Goal: Task Accomplishment & Management: Complete application form

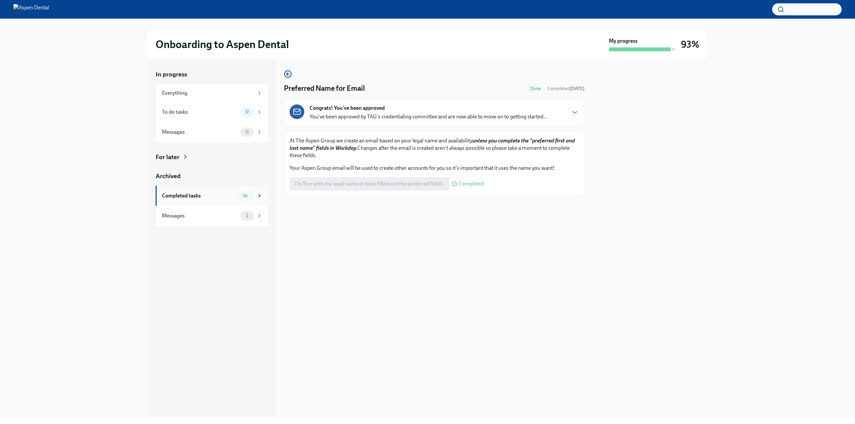
click at [216, 196] on div "Completed tasks" at bounding box center [198, 195] width 72 height 7
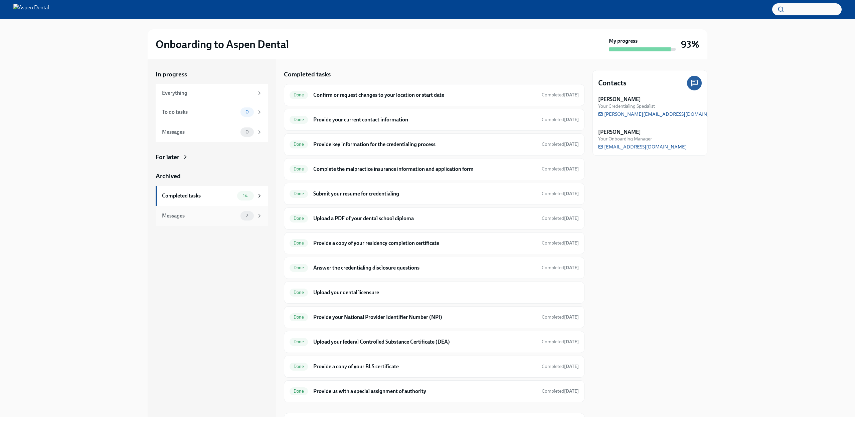
click at [205, 210] on div "Messages 2" at bounding box center [212, 216] width 112 height 20
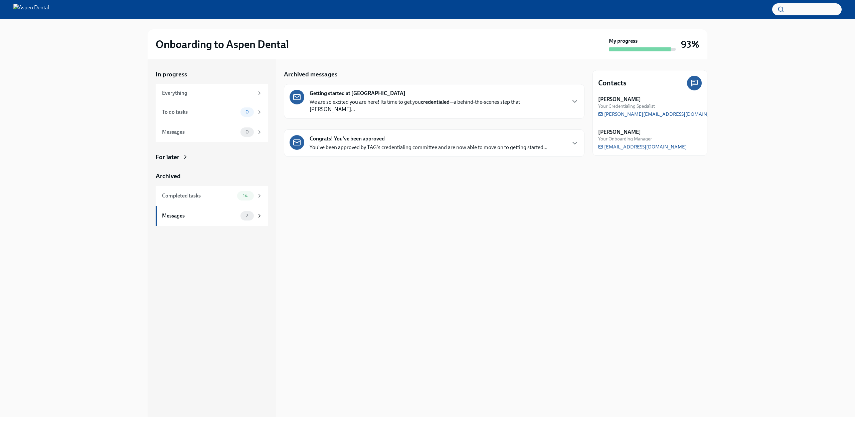
click at [196, 75] on div "In progress" at bounding box center [212, 74] width 112 height 9
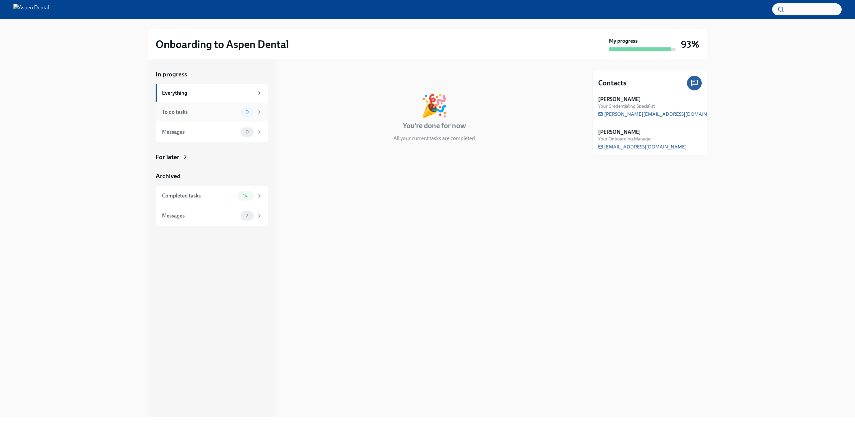
click at [218, 112] on div "To do tasks" at bounding box center [200, 112] width 76 height 7
click at [204, 136] on div "Messages 0" at bounding box center [212, 132] width 100 height 9
click at [198, 178] on div "Archived" at bounding box center [212, 176] width 112 height 9
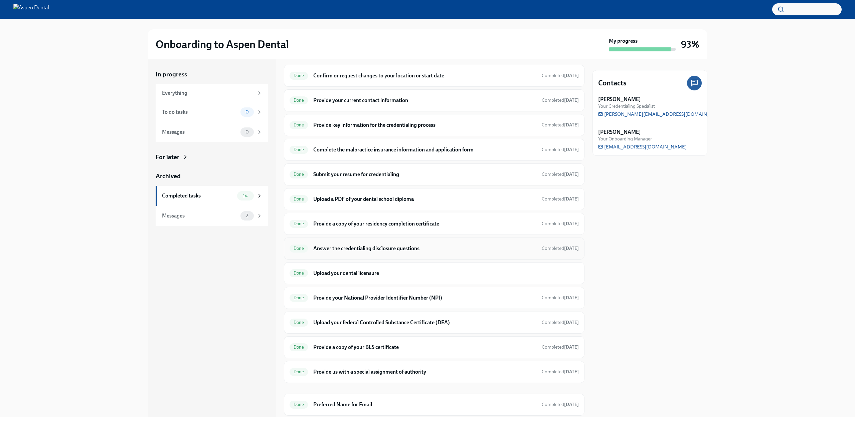
scroll to position [35, 0]
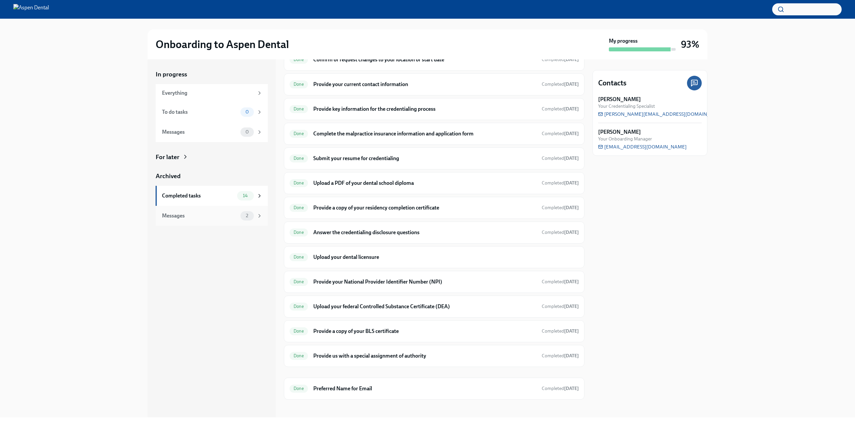
click at [225, 216] on div "Messages" at bounding box center [200, 215] width 76 height 7
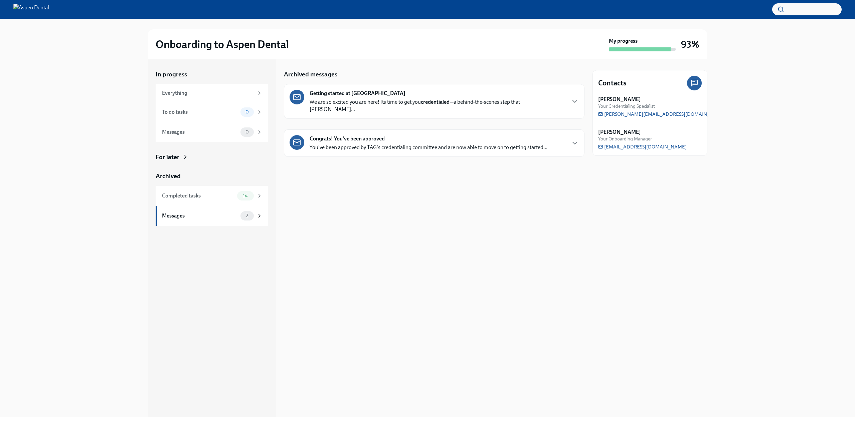
click at [373, 100] on p "We are so excited you are here! Its time to get you credentialed —a behind-the-…" at bounding box center [437, 105] width 256 height 15
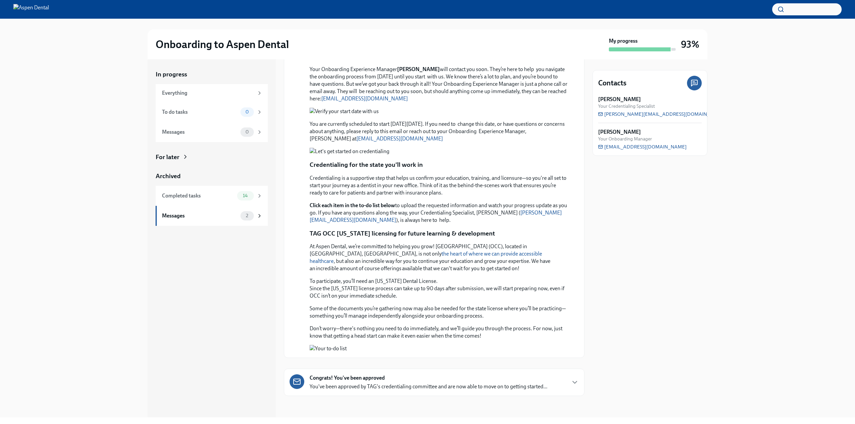
scroll to position [414, 0]
click at [401, 384] on p "You've been approved by TAG's credentialing committee and are now able to move …" at bounding box center [428, 386] width 238 height 7
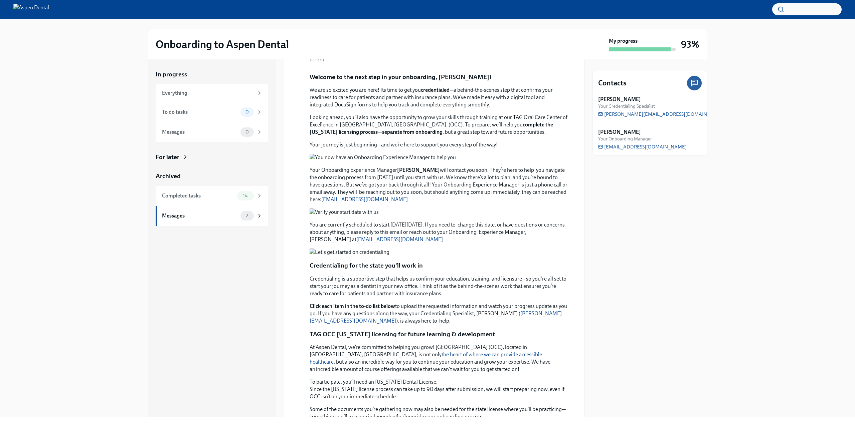
scroll to position [27, 0]
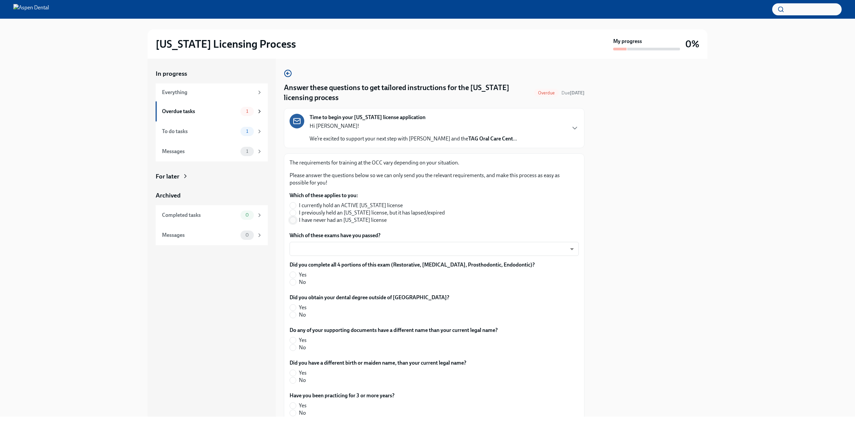
click at [292, 221] on input "I have never had an [US_STATE] license" at bounding box center [293, 220] width 6 height 6
radio input "true"
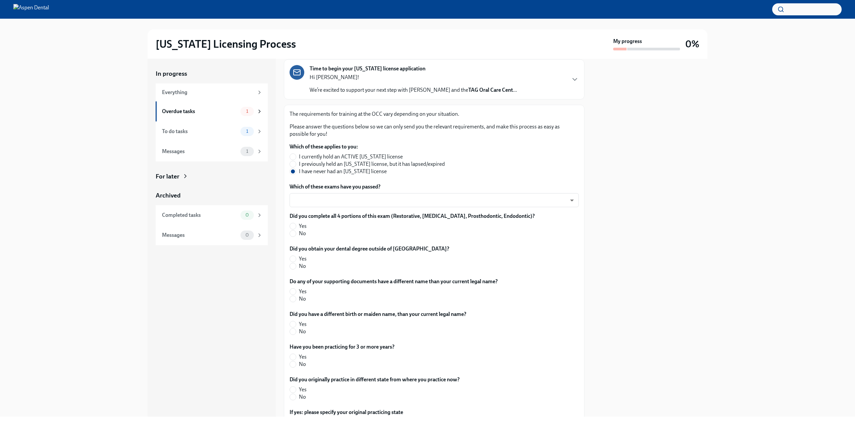
scroll to position [67, 0]
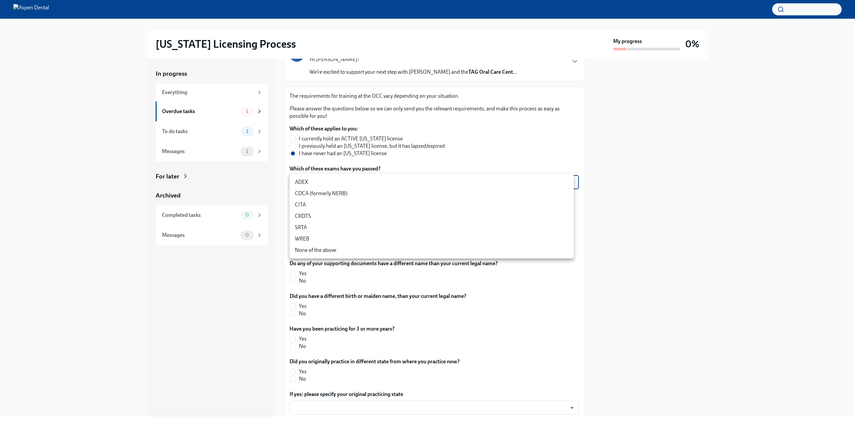
click at [326, 184] on body "[US_STATE] Licensing Process My progress 0% In progress Everything Overdue task…" at bounding box center [427, 212] width 855 height 424
click at [319, 193] on li "CDCA (formerly NERB)" at bounding box center [431, 193] width 284 height 11
type input "nrE-1nMl1"
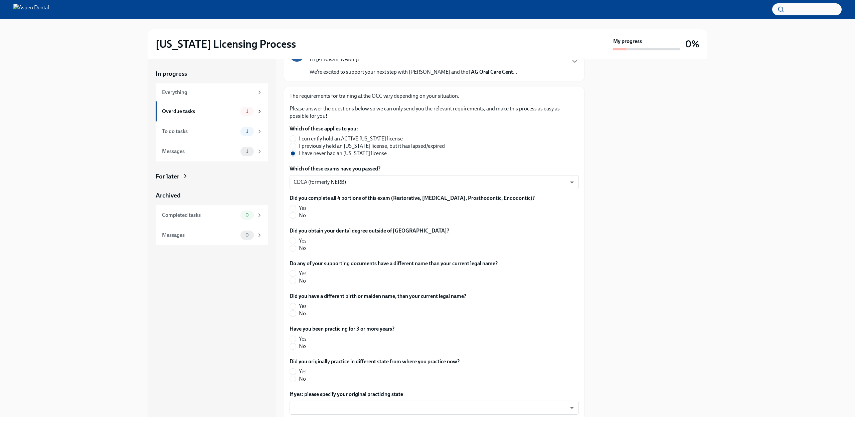
click at [299, 209] on span "Yes" at bounding box center [303, 208] width 8 height 7
click at [296, 209] on input "Yes" at bounding box center [293, 208] width 6 height 6
radio input "true"
click at [294, 241] on input "Yes" at bounding box center [293, 241] width 6 height 6
radio input "true"
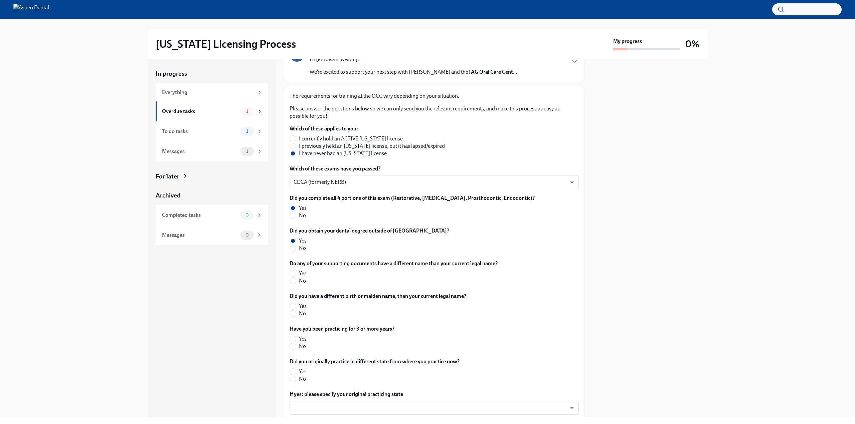
click at [292, 285] on div "Do any of your supporting documents have a different name than your current leg…" at bounding box center [433, 273] width 289 height 27
click at [292, 281] on input "No" at bounding box center [293, 281] width 6 height 6
radio input "true"
click at [293, 318] on div "Did you have a different birth or maiden name, than your current legal name? Ye…" at bounding box center [433, 306] width 289 height 27
click at [294, 314] on input "No" at bounding box center [293, 314] width 6 height 6
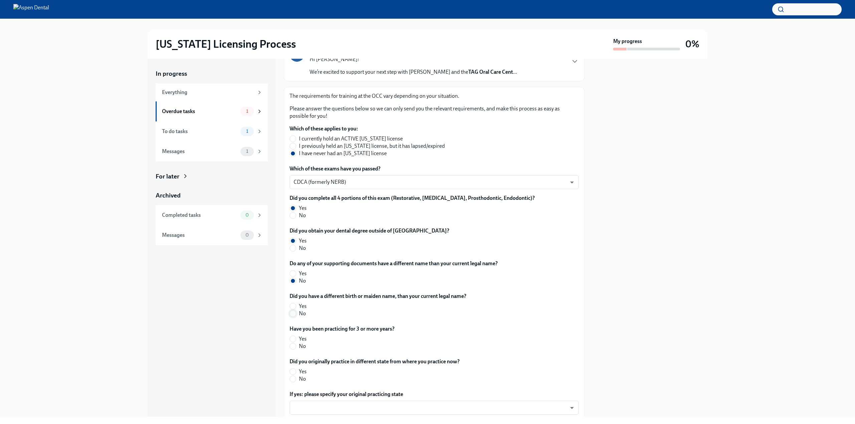
radio input "true"
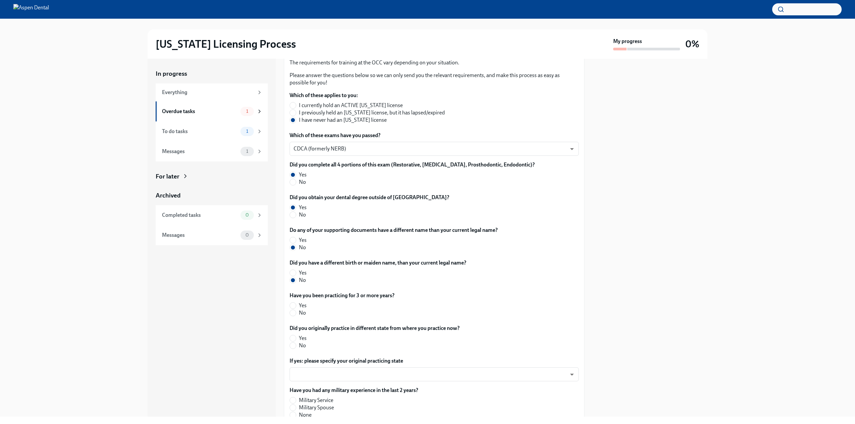
click at [296, 307] on label "Yes" at bounding box center [338, 305] width 99 height 7
click at [296, 307] on input "Yes" at bounding box center [293, 306] width 6 height 6
radio input "true"
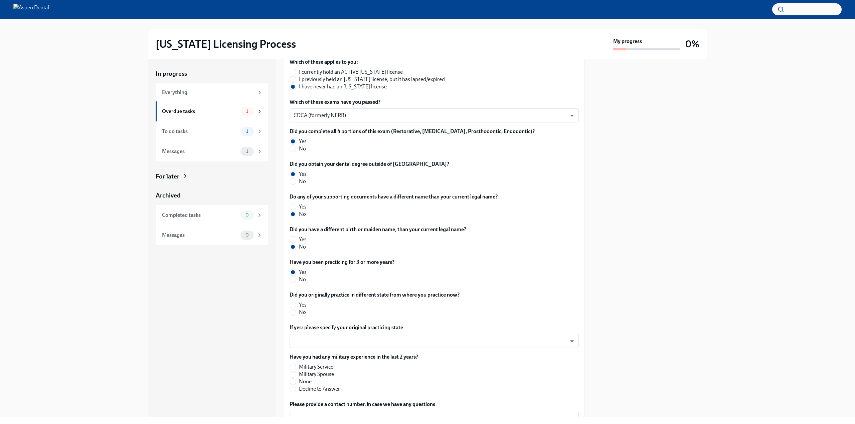
scroll to position [167, 0]
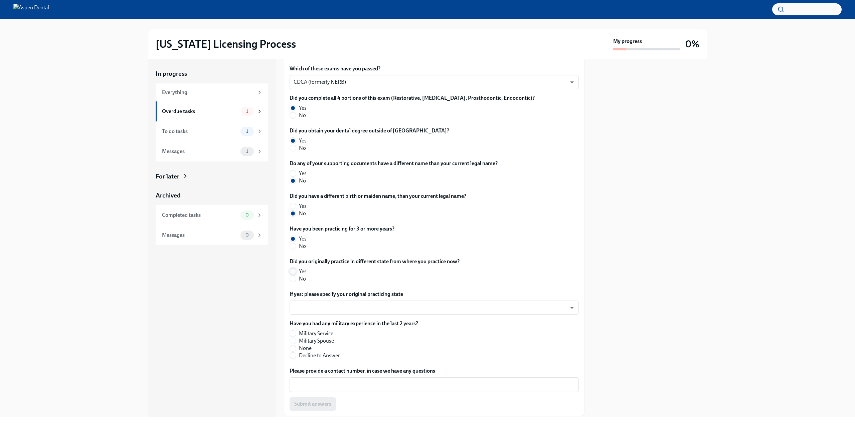
click at [291, 269] on input "Yes" at bounding box center [293, 272] width 6 height 6
radio input "true"
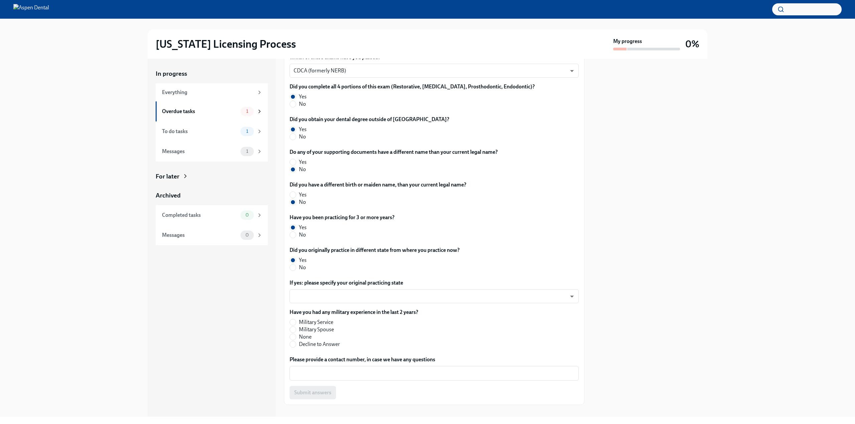
scroll to position [188, 0]
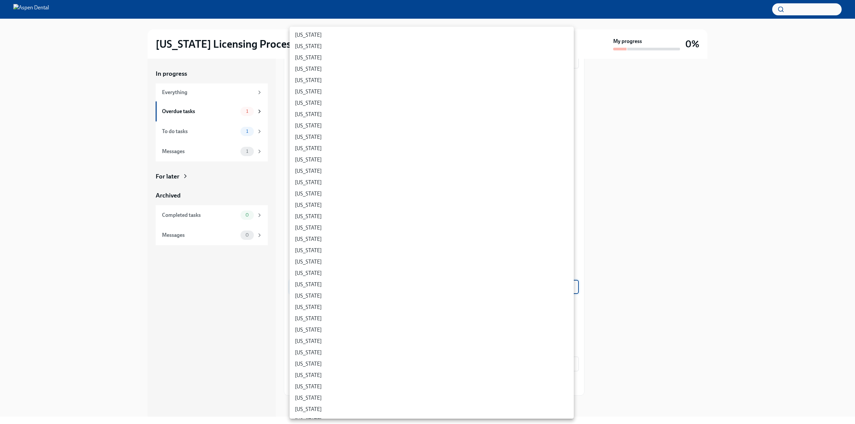
click at [311, 283] on body "[US_STATE] Licensing Process My progress 0% In progress Everything Overdue task…" at bounding box center [427, 212] width 855 height 424
click at [304, 263] on li "[US_STATE]" at bounding box center [431, 261] width 284 height 11
type input "6y-sAf0do"
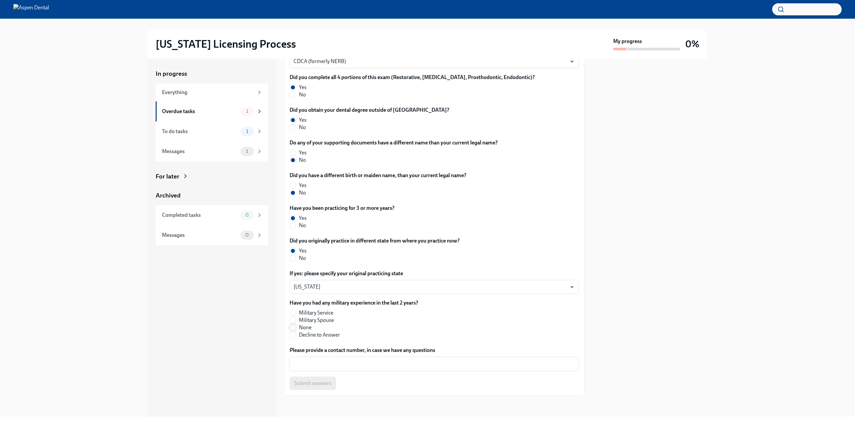
click at [294, 326] on input "None" at bounding box center [293, 328] width 6 height 6
radio input "true"
click at [332, 358] on div "x ​" at bounding box center [433, 364] width 289 height 15
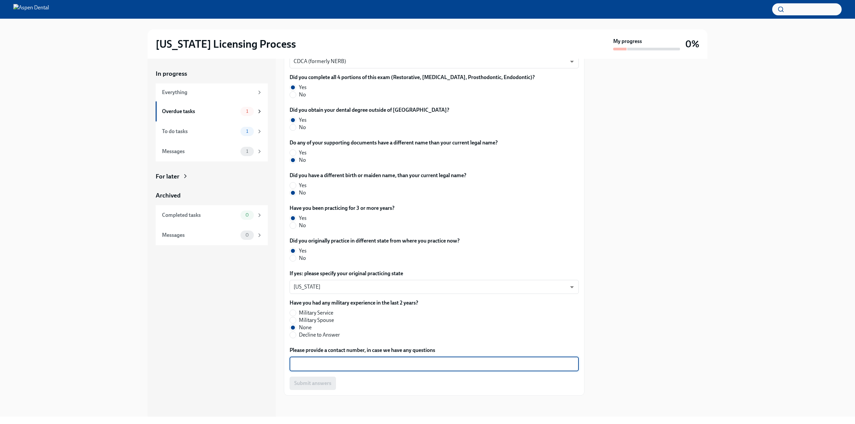
click at [318, 386] on div "Submit answers" at bounding box center [433, 383] width 289 height 13
click at [346, 359] on div "x ​" at bounding box center [433, 364] width 289 height 15
type textarea "NA"
click at [316, 386] on span "Submit answers" at bounding box center [312, 383] width 37 height 7
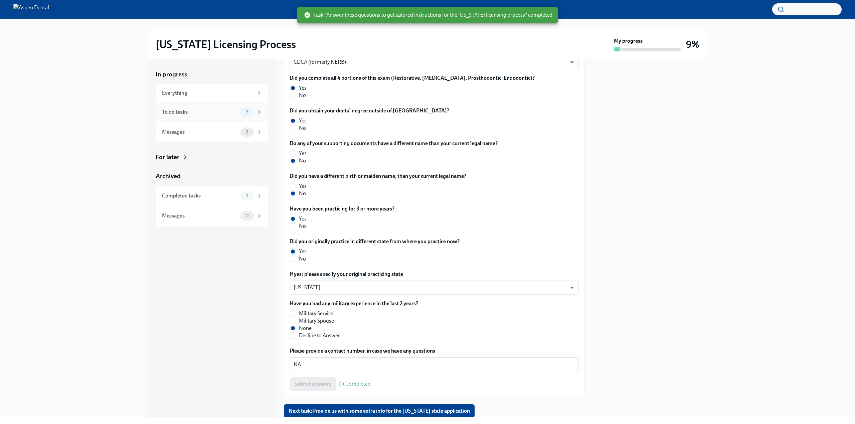
click at [227, 113] on div "To do tasks" at bounding box center [200, 112] width 76 height 7
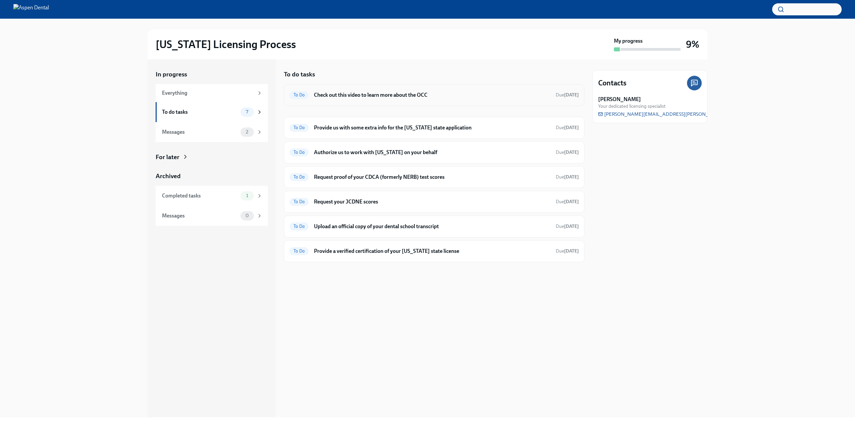
click at [346, 99] on div "To Do Check out this video to learn more about the OCC Due [DATE]" at bounding box center [433, 95] width 289 height 11
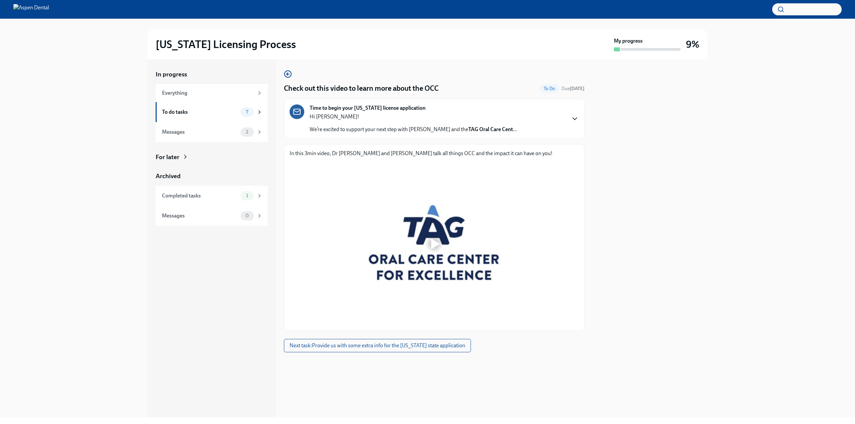
click at [576, 117] on icon "button" at bounding box center [575, 119] width 8 height 8
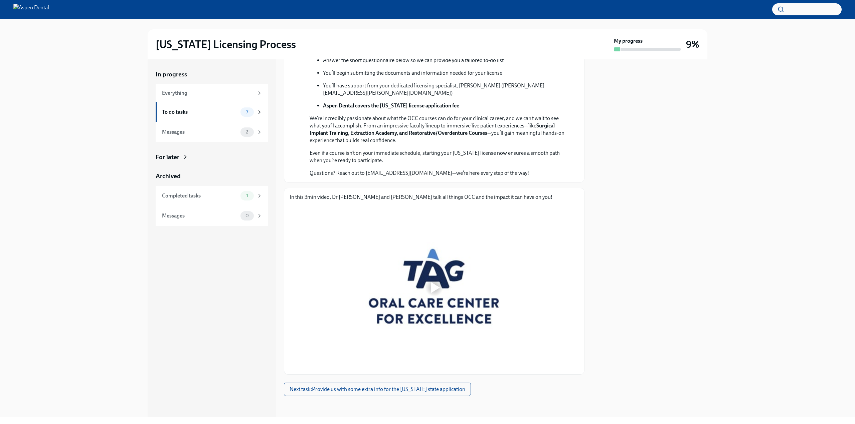
scroll to position [216, 0]
click at [254, 113] on div "7" at bounding box center [251, 112] width 22 height 9
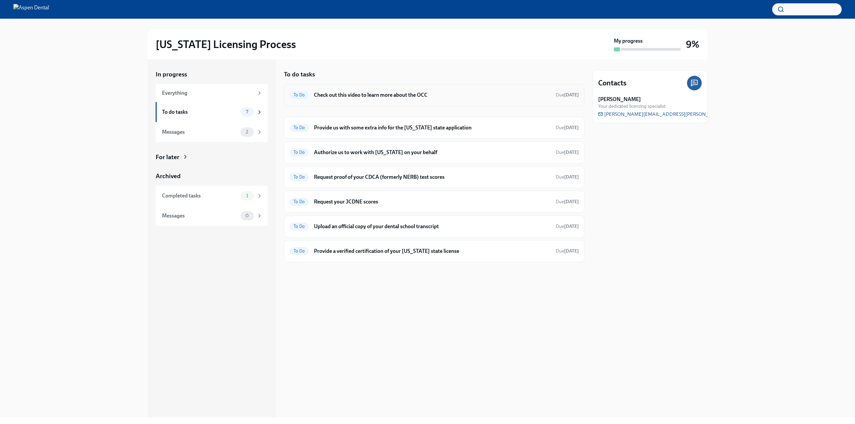
click at [366, 91] on h6 "Check out this video to learn more about the OCC" at bounding box center [432, 94] width 236 height 7
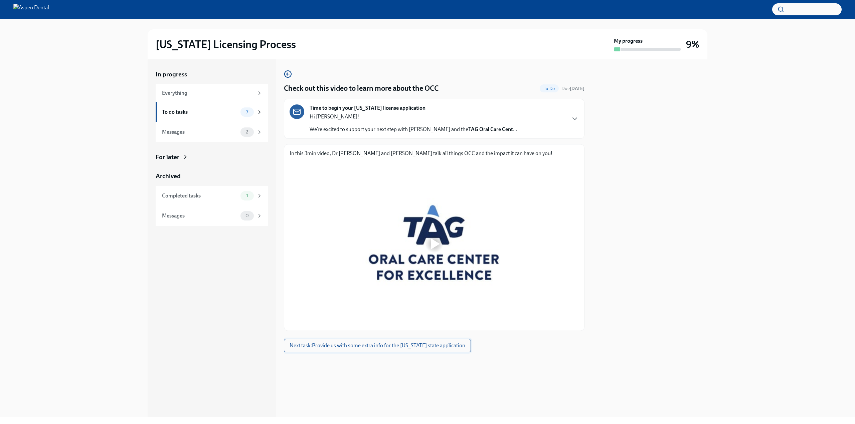
click at [372, 344] on span "Next task : Provide us with some extra info for the [US_STATE] state application" at bounding box center [377, 346] width 176 height 7
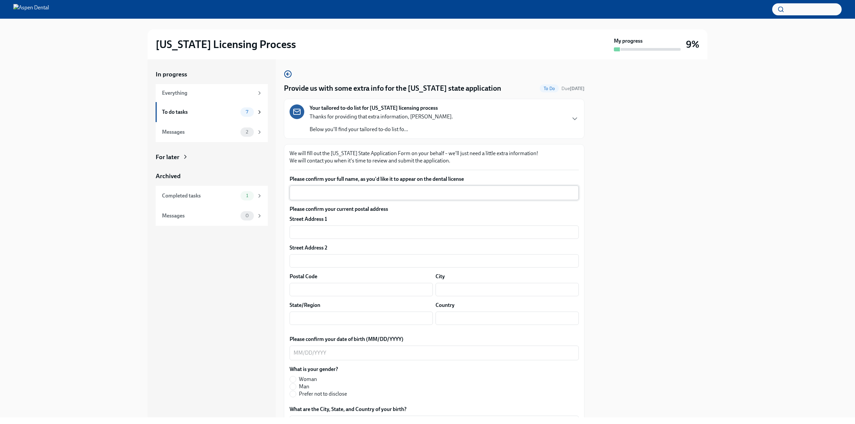
click at [350, 187] on div "x ​" at bounding box center [433, 193] width 289 height 15
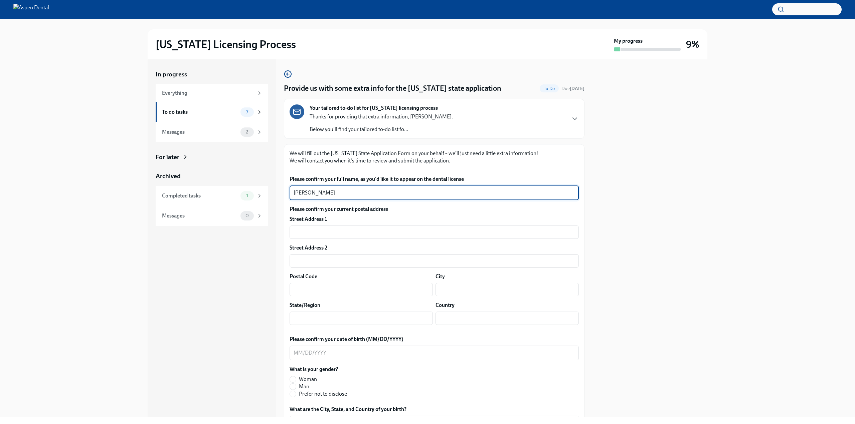
type textarea "[PERSON_NAME]"
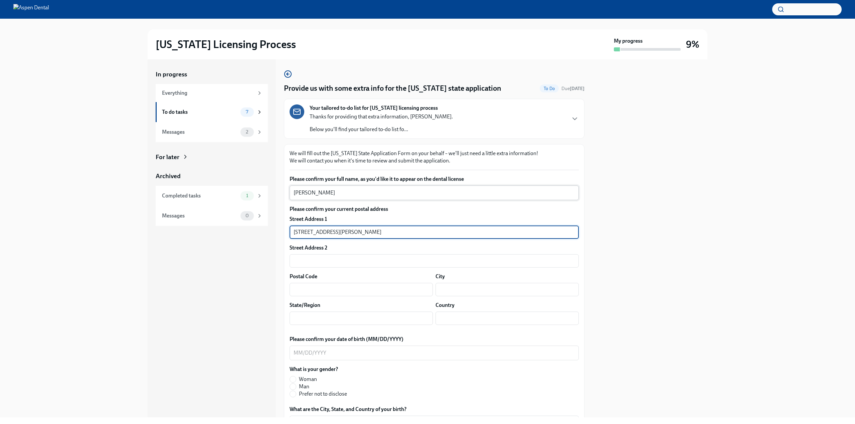
type input "[STREET_ADDRESS][PERSON_NAME]"
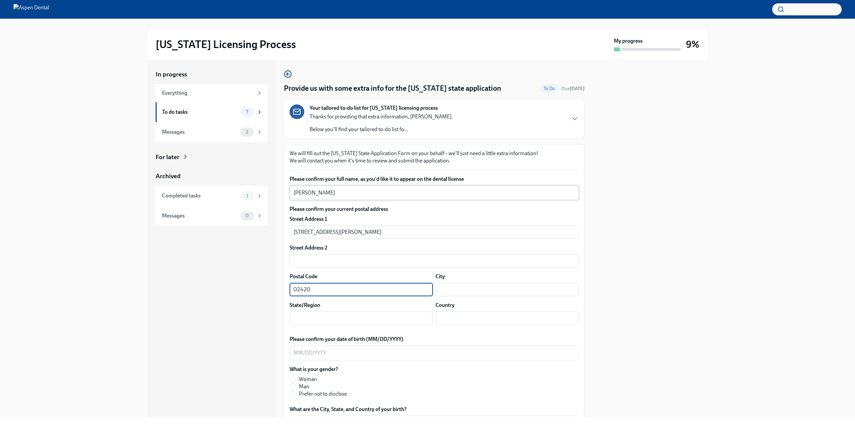
type input "02420"
type input "[GEOGRAPHIC_DATA]"
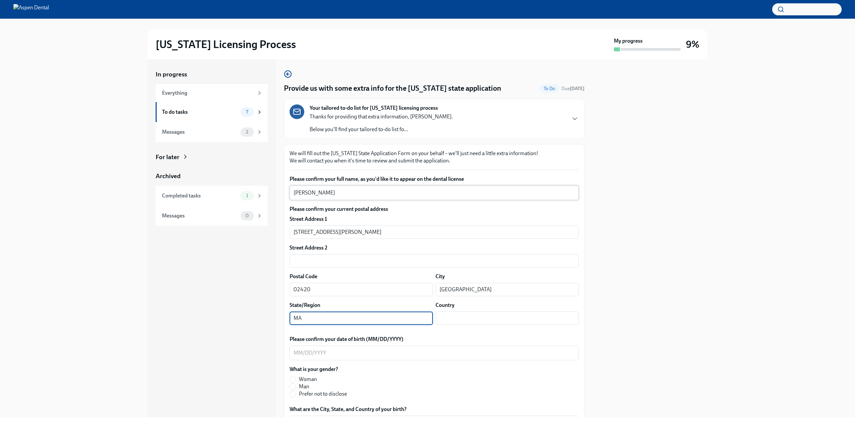
type input "MA"
type input "[GEOGRAPHIC_DATA]"
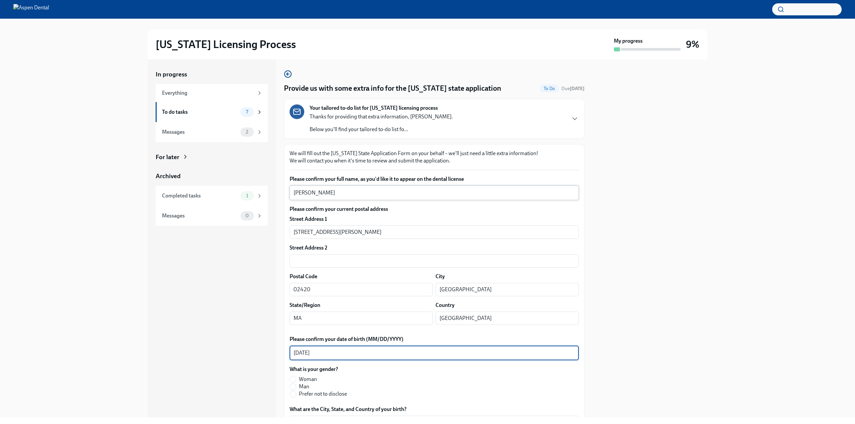
type textarea "[DATE]"
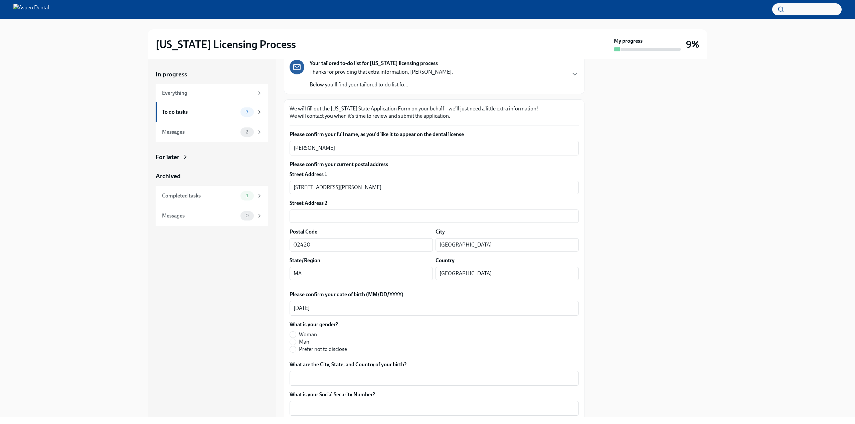
scroll to position [100, 0]
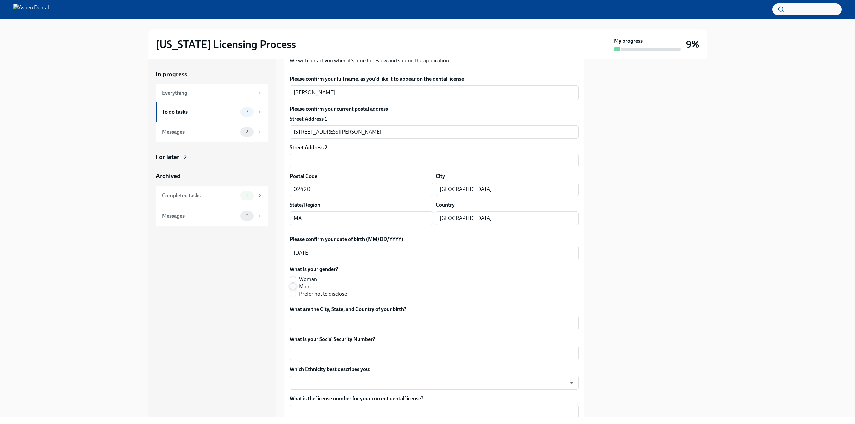
click at [292, 286] on input "Man" at bounding box center [293, 287] width 6 height 6
radio input "true"
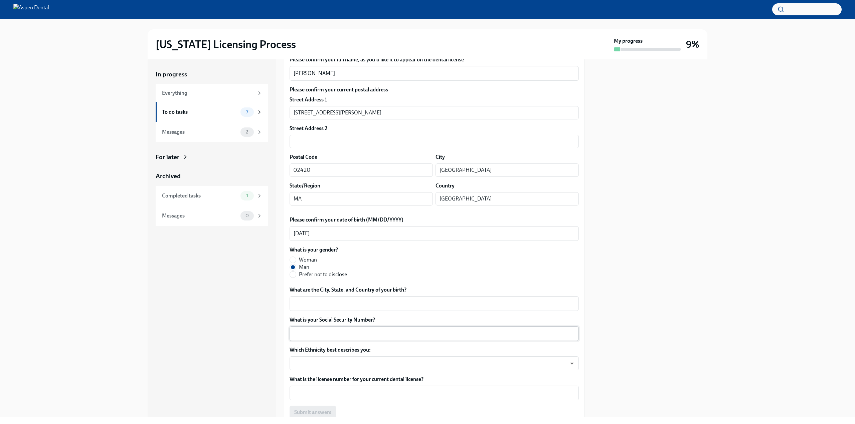
scroll to position [134, 0]
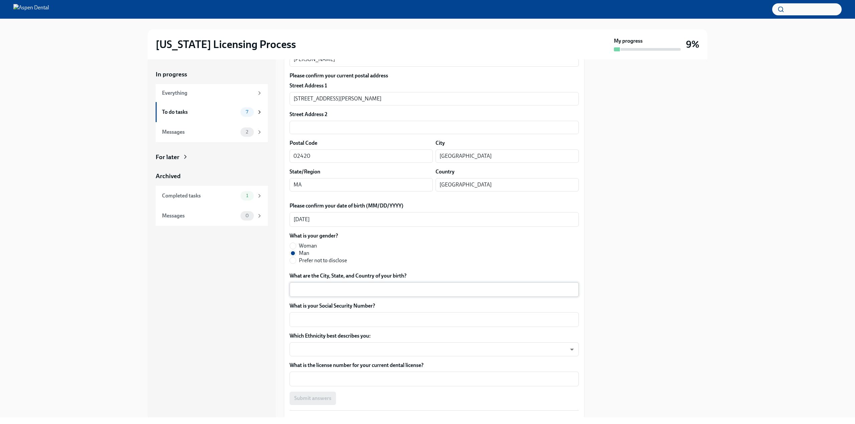
click at [329, 290] on textarea "What are the City, State, and Country of your birth?" at bounding box center [433, 290] width 281 height 8
type textarea "[GEOGRAPHIC_DATA], [GEOGRAPHIC_DATA]"
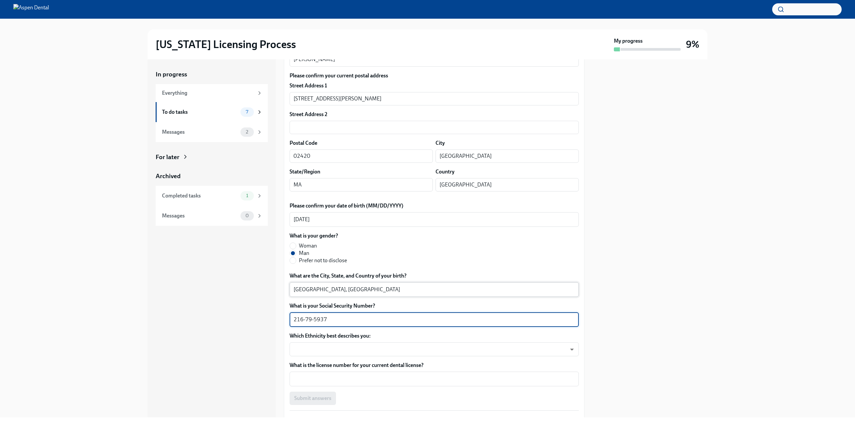
type textarea "216-79-5937"
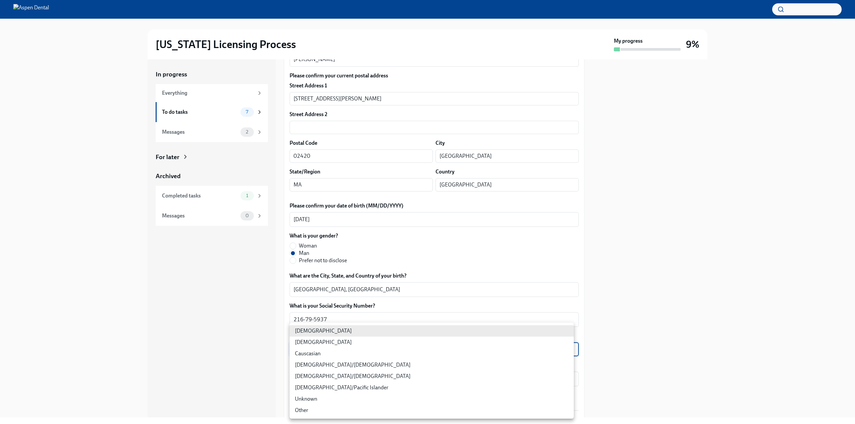
click at [347, 346] on body "[US_STATE] Licensing Process My progress 9% In progress Everything To do tasks …" at bounding box center [427, 212] width 855 height 424
click at [347, 344] on li "[DEMOGRAPHIC_DATA]" at bounding box center [431, 342] width 284 height 11
type input "930Z9RFkx"
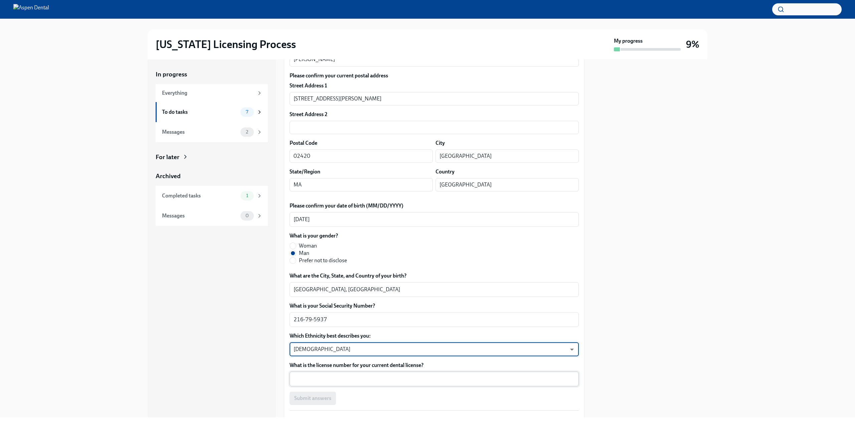
click at [322, 377] on textarea "What is the license number for your current dental license?" at bounding box center [433, 379] width 281 height 8
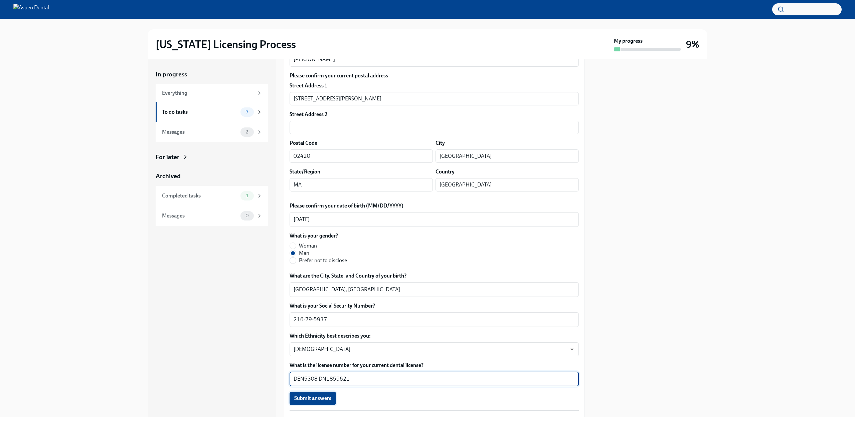
type textarea "DEN5308 DN1859621"
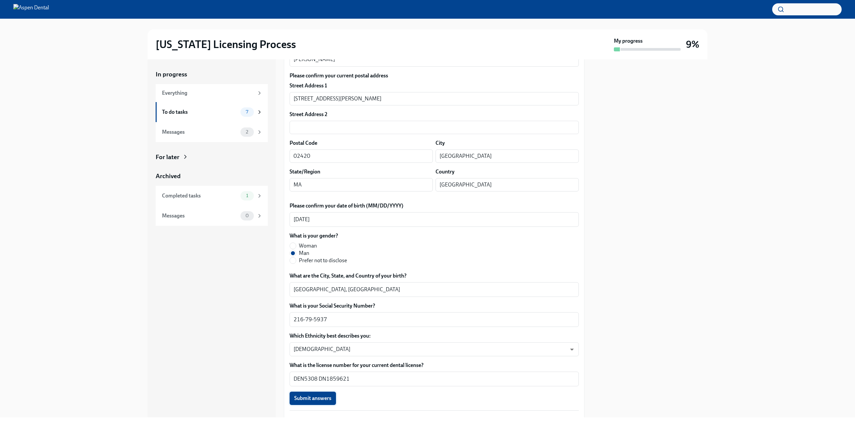
click at [314, 400] on span "Submit answers" at bounding box center [312, 398] width 37 height 7
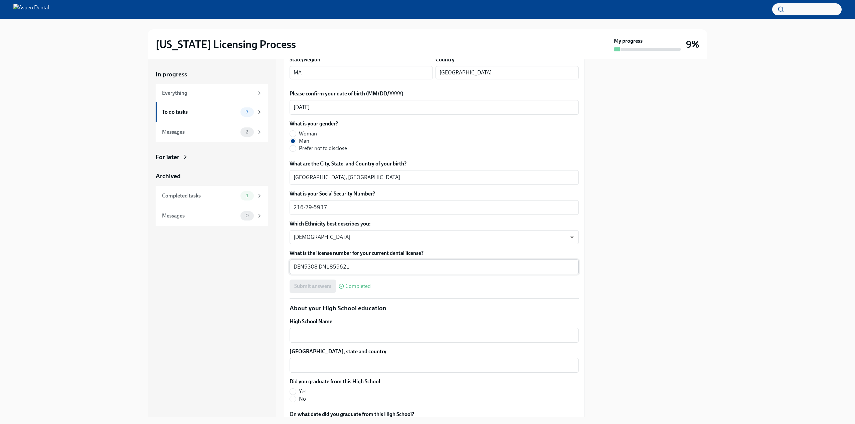
scroll to position [300, 0]
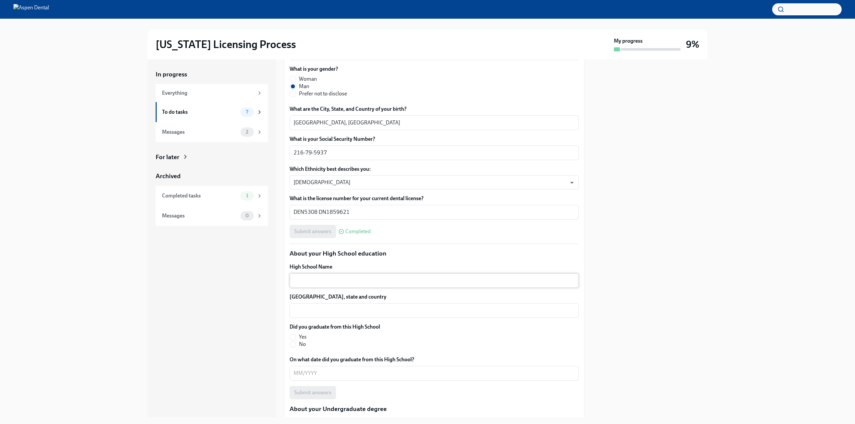
click at [353, 281] on textarea "High School Name" at bounding box center [433, 281] width 281 height 8
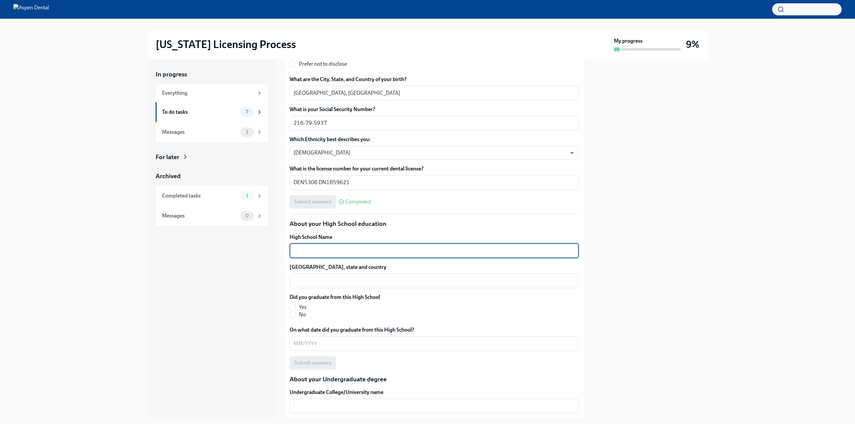
scroll to position [367, 0]
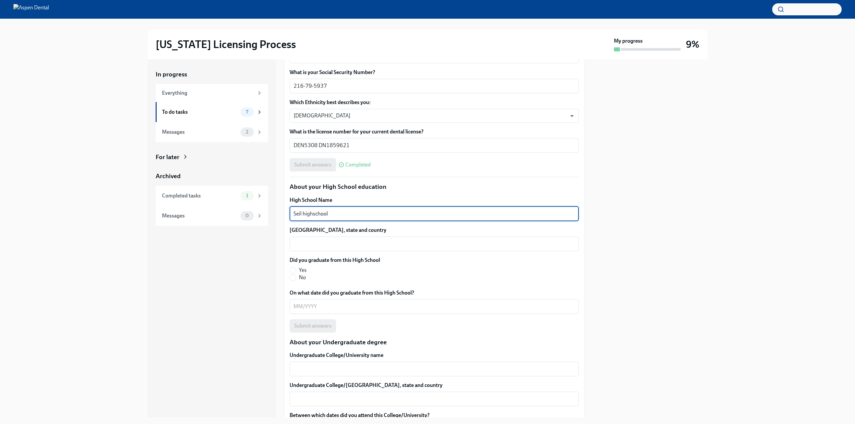
type textarea "Seil highschool"
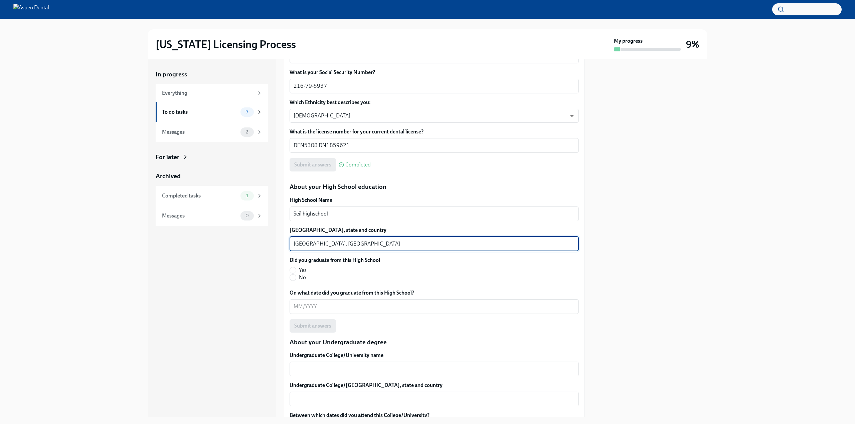
type textarea "[GEOGRAPHIC_DATA], [GEOGRAPHIC_DATA]"
click at [302, 270] on span "Yes" at bounding box center [303, 270] width 8 height 7
click at [296, 270] on input "Yes" at bounding box center [293, 270] width 6 height 6
radio input "true"
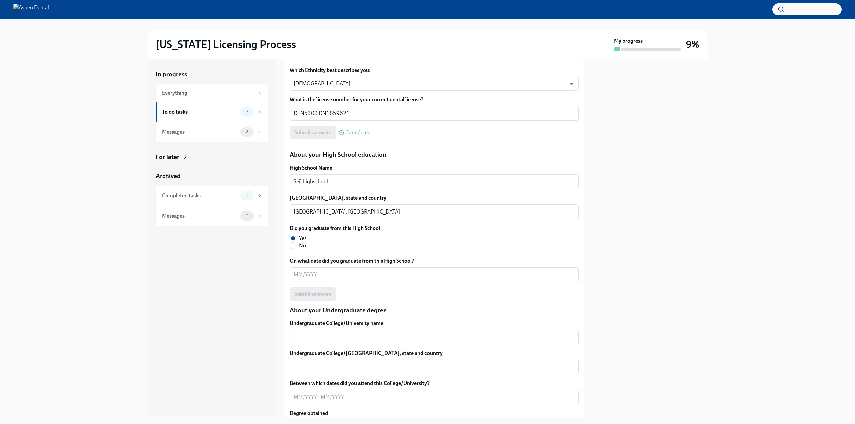
scroll to position [434, 0]
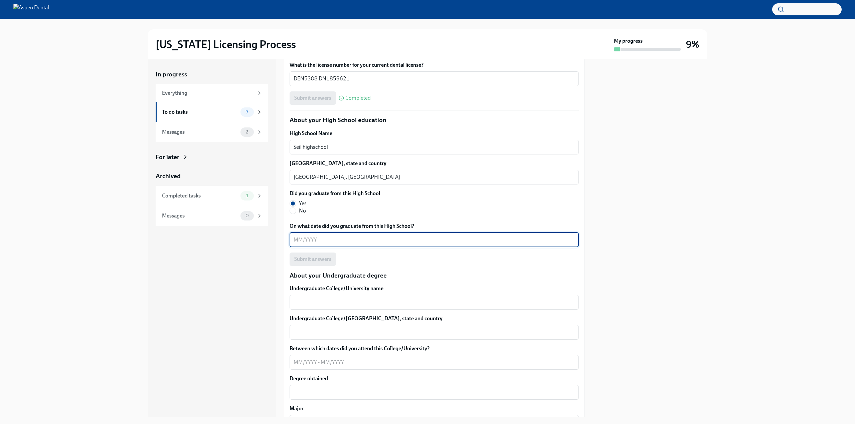
click at [331, 240] on textarea "On what date did you graduate from this High School?" at bounding box center [433, 240] width 281 height 8
type textarea "02/2006"
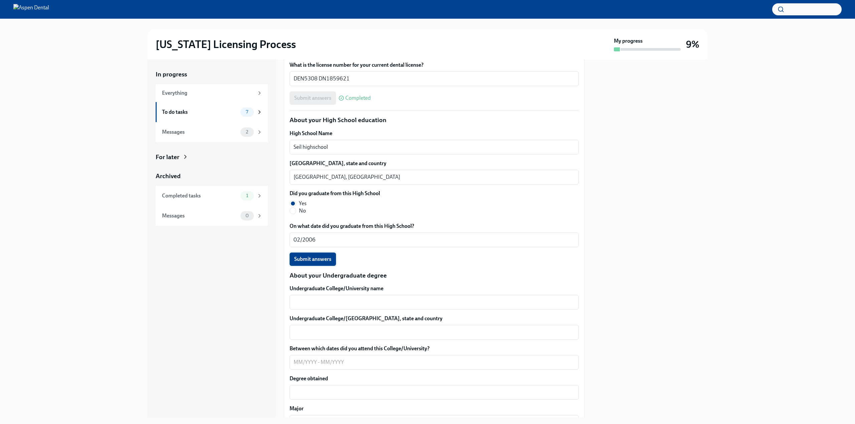
click at [328, 255] on button "Submit answers" at bounding box center [312, 259] width 46 height 13
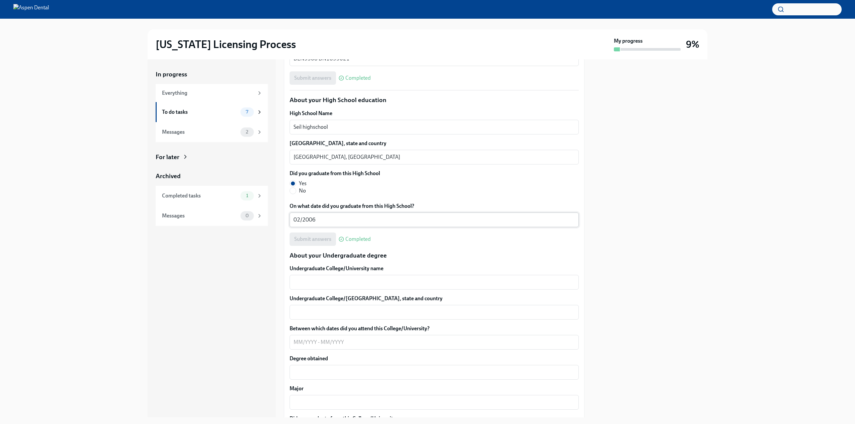
scroll to position [534, 0]
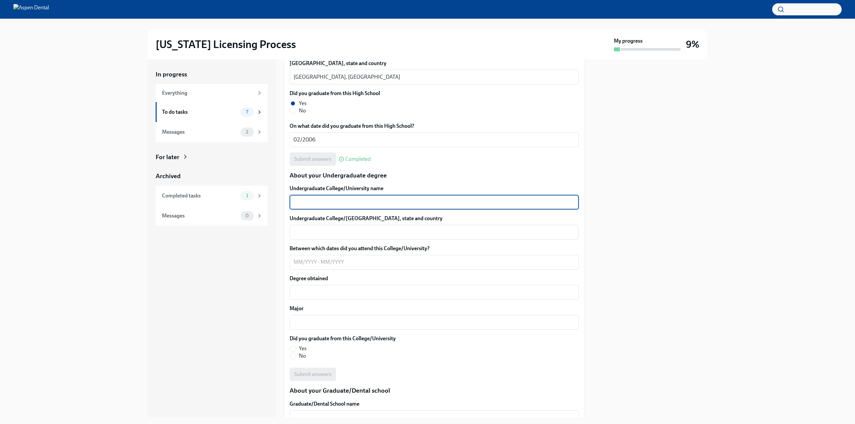
click at [359, 201] on textarea "Undergraduate College/University name" at bounding box center [433, 202] width 281 height 8
type textarea "[GEOGRAPHIC_DATA][US_STATE] [GEOGRAPHIC_DATA]"
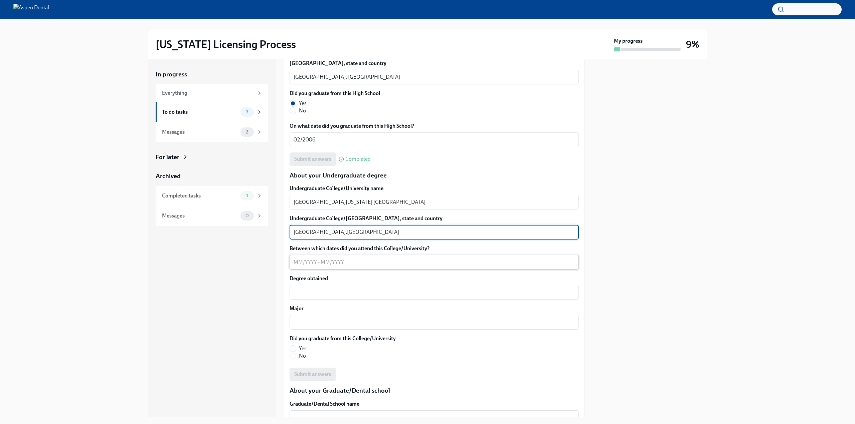
type textarea "[GEOGRAPHIC_DATA],[GEOGRAPHIC_DATA]"
click at [302, 259] on textarea "Between which dates did you attend this College/University?" at bounding box center [433, 262] width 281 height 8
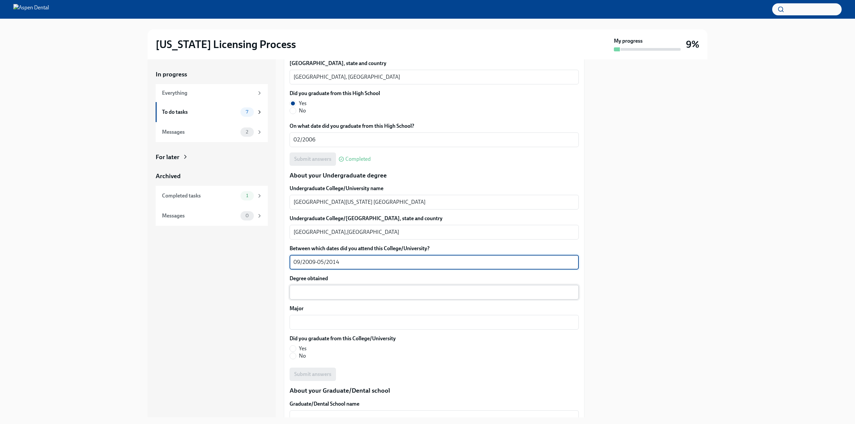
type textarea "09/2009-05/2014"
click at [324, 290] on textarea "Degree obtained" at bounding box center [433, 292] width 281 height 8
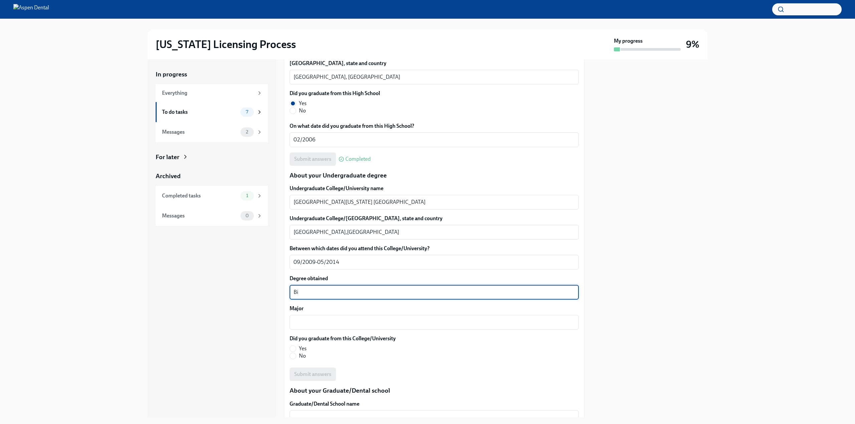
type textarea "B"
type textarea "Bachelor"
click at [327, 327] on div "x ​" at bounding box center [433, 322] width 289 height 15
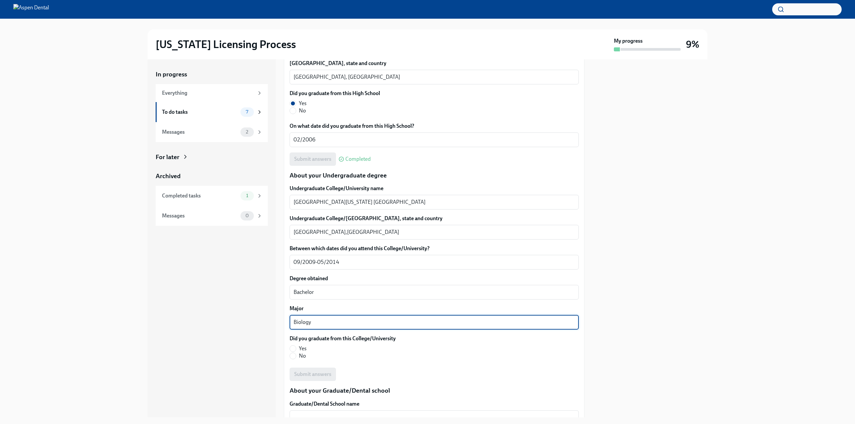
scroll to position [568, 0]
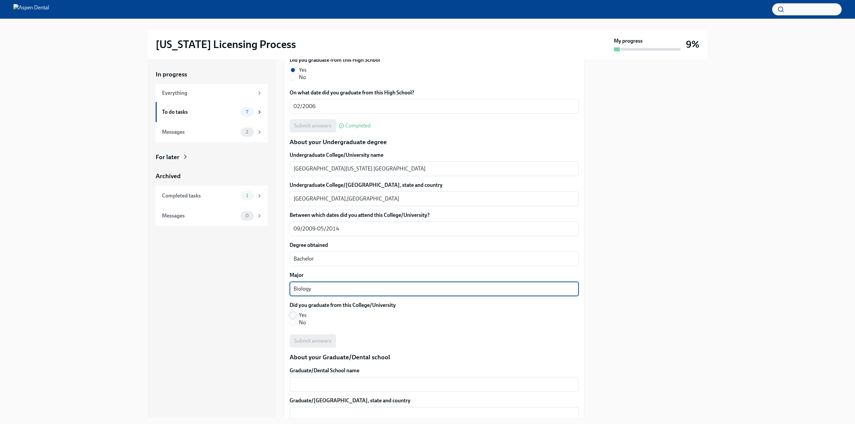
type textarea "Biology"
click at [295, 317] on input "Yes" at bounding box center [293, 315] width 6 height 6
radio input "true"
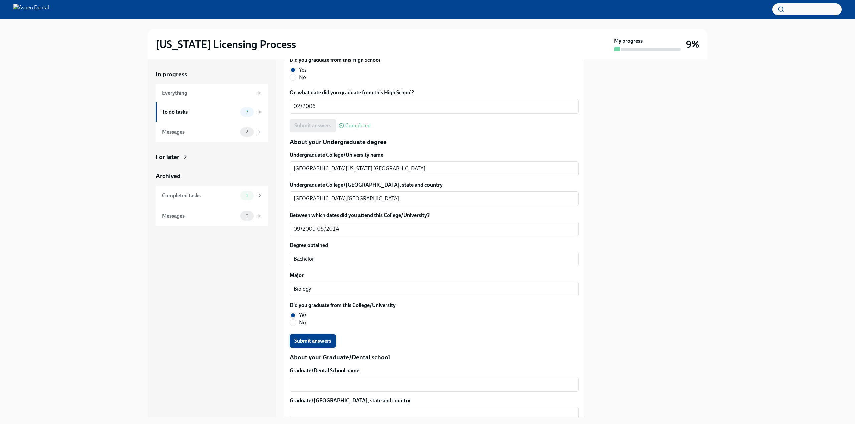
click at [329, 340] on span "Submit answers" at bounding box center [312, 341] width 37 height 7
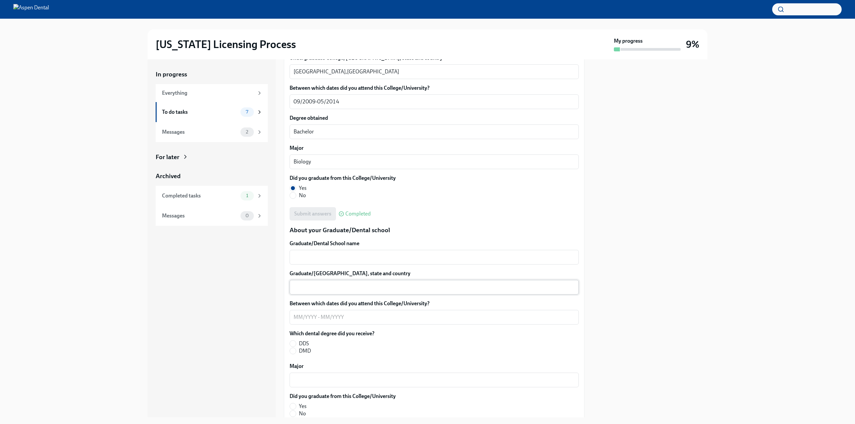
scroll to position [768, 0]
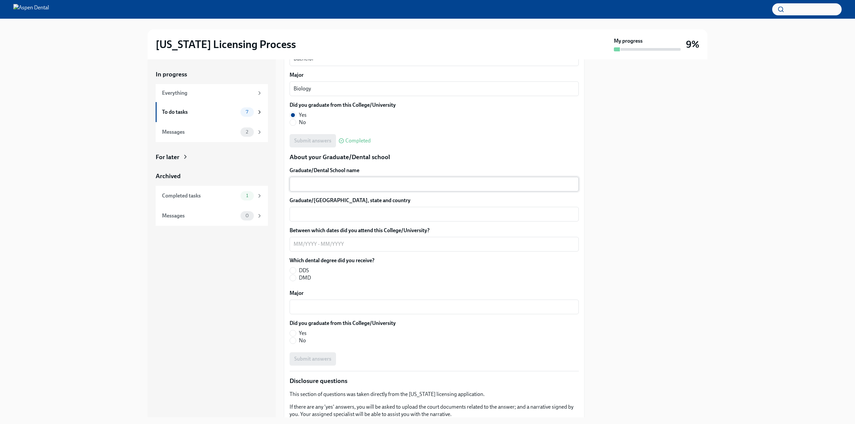
click at [333, 181] on textarea "Graduate/Dental School name" at bounding box center [433, 184] width 281 height 8
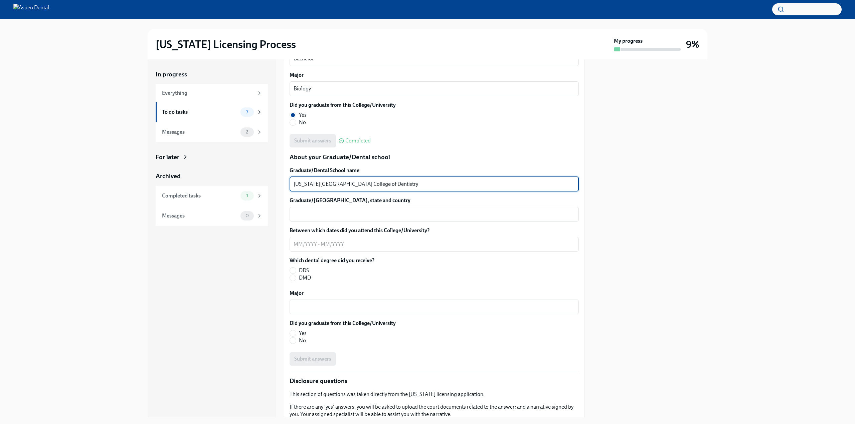
type textarea "[US_STATE][GEOGRAPHIC_DATA] College of Dentistry"
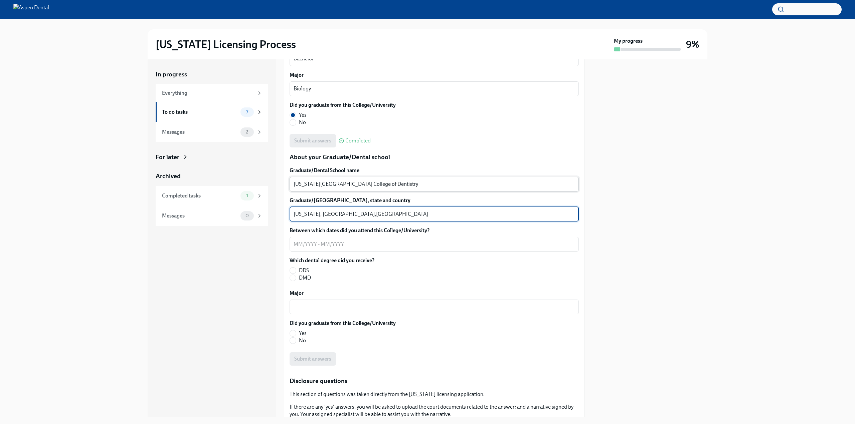
type textarea "[US_STATE], [GEOGRAPHIC_DATA],[GEOGRAPHIC_DATA]"
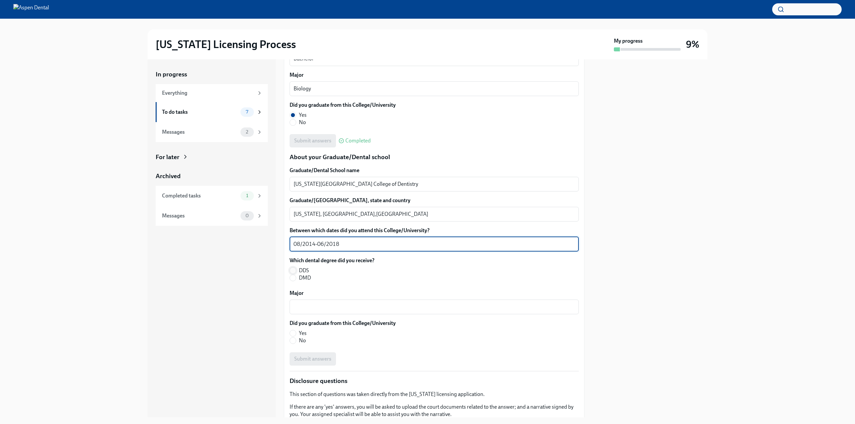
type textarea "08/2014-06/2018"
click at [294, 271] on input "DDS" at bounding box center [293, 271] width 6 height 6
radio input "true"
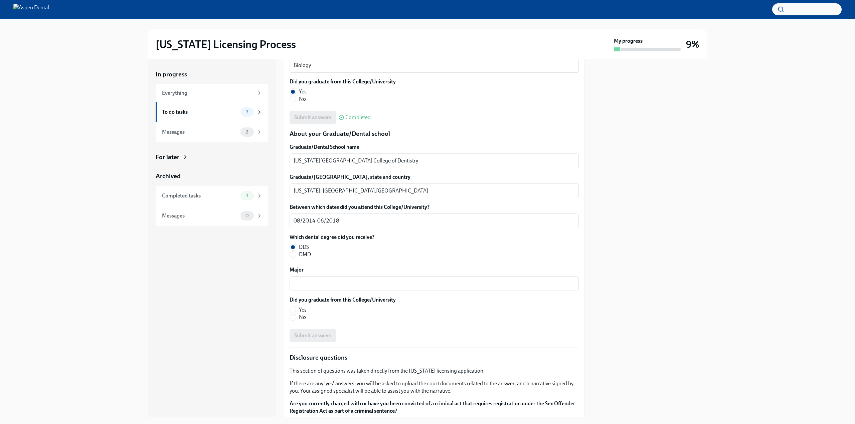
scroll to position [801, 0]
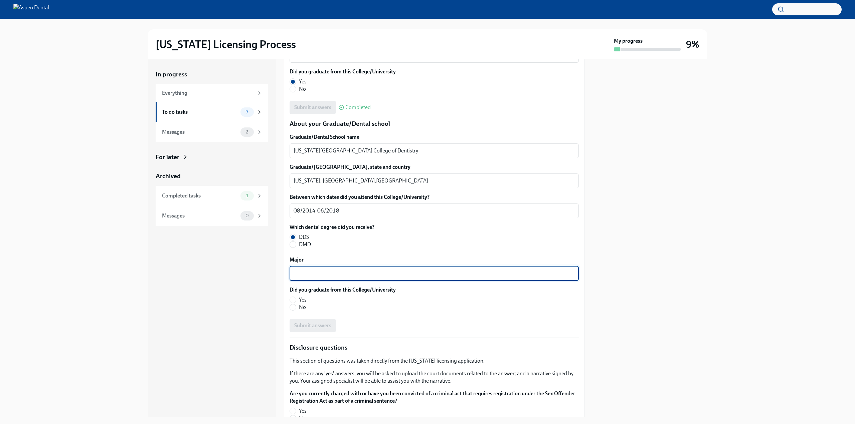
click at [339, 275] on textarea "Major" at bounding box center [433, 274] width 281 height 8
type textarea "Dentistry"
click at [292, 298] on input "Yes" at bounding box center [293, 300] width 6 height 6
radio input "true"
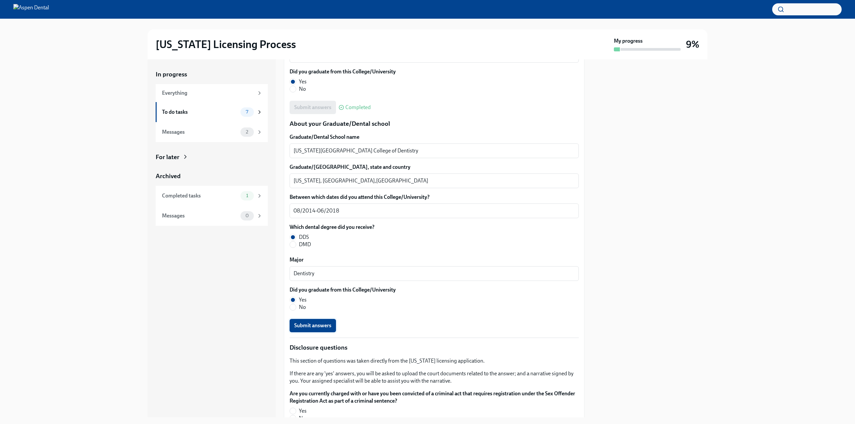
click at [317, 326] on span "Submit answers" at bounding box center [312, 326] width 37 height 7
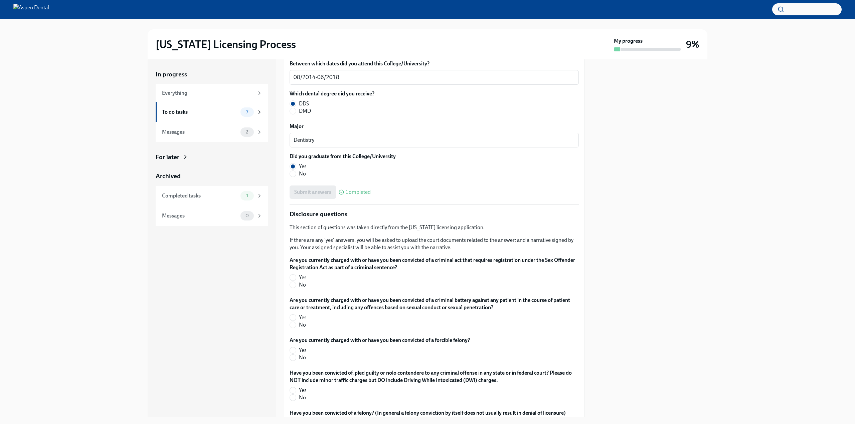
scroll to position [935, 0]
click at [294, 287] on input "No" at bounding box center [293, 285] width 6 height 6
radio input "true"
click at [293, 325] on input "No" at bounding box center [293, 325] width 6 height 6
radio input "true"
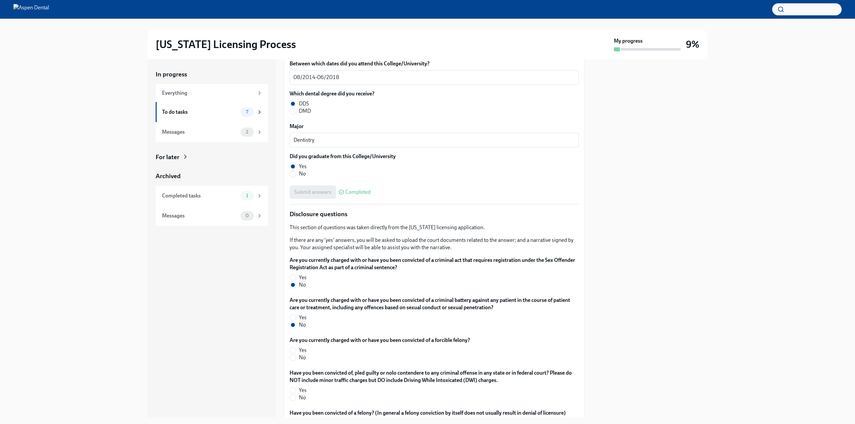
click at [296, 362] on div "Are you currently charged with or have you been convicted of a forcible felony?…" at bounding box center [433, 350] width 289 height 27
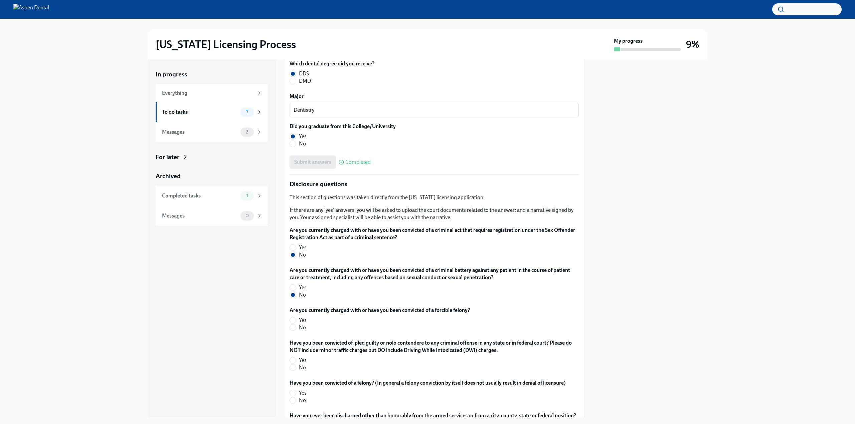
scroll to position [1002, 0]
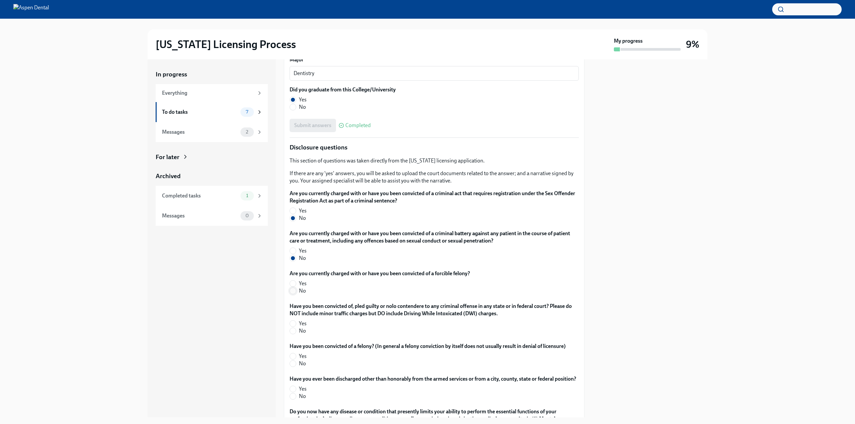
click at [294, 290] on input "No" at bounding box center [293, 291] width 6 height 6
radio input "true"
click at [296, 332] on span at bounding box center [292, 331] width 7 height 7
click at [296, 332] on input "No" at bounding box center [293, 331] width 6 height 6
radio input "true"
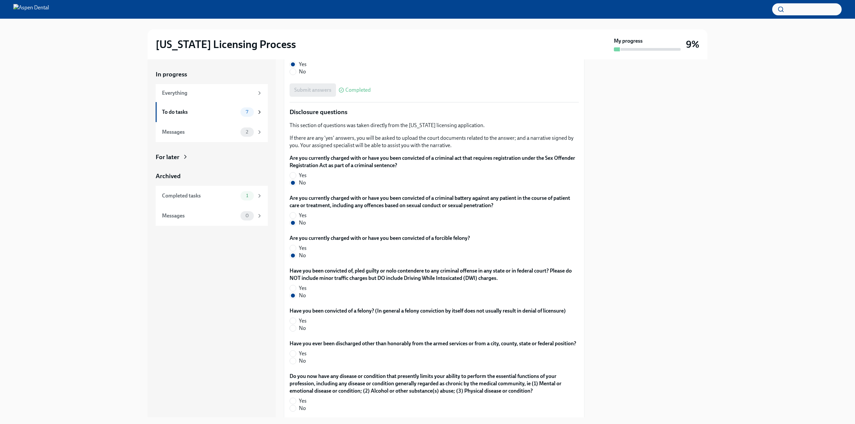
scroll to position [1068, 0]
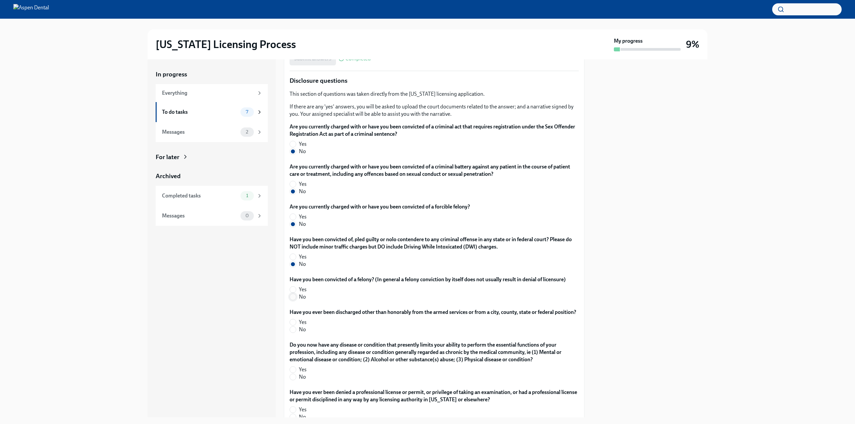
click at [294, 295] on input "No" at bounding box center [293, 297] width 6 height 6
radio input "true"
click at [293, 333] on input "No" at bounding box center [293, 330] width 6 height 6
radio input "true"
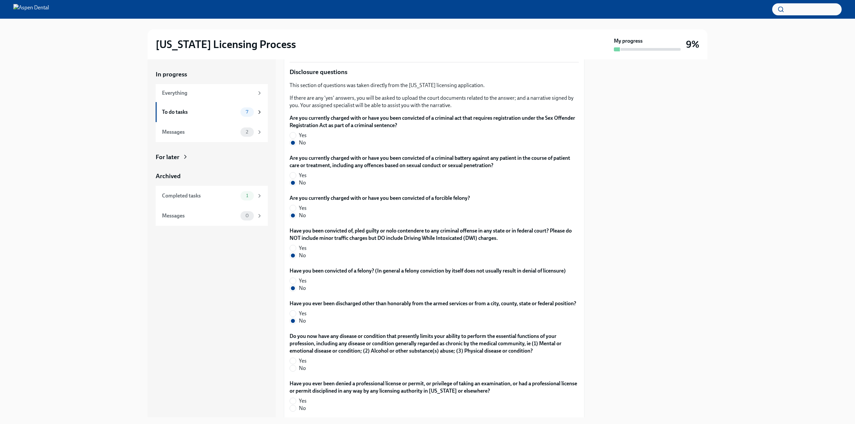
scroll to position [1102, 0]
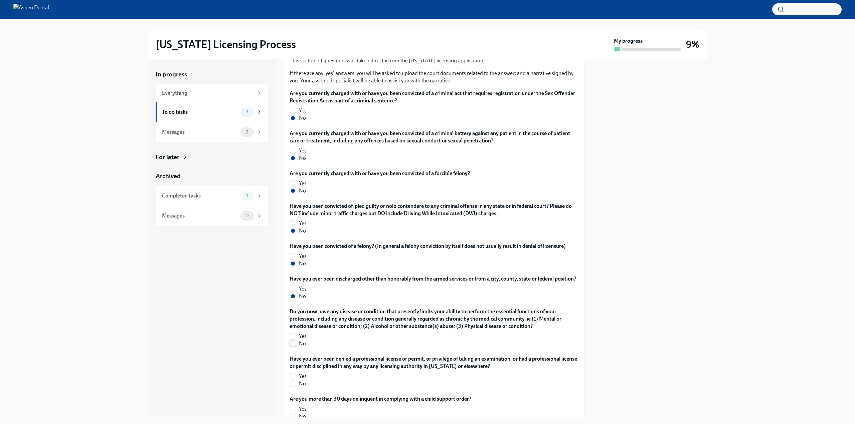
click at [295, 347] on span at bounding box center [292, 344] width 7 height 7
click at [295, 347] on input "No" at bounding box center [293, 344] width 6 height 6
radio input "true"
click at [291, 387] on input "No" at bounding box center [293, 384] width 6 height 6
radio input "true"
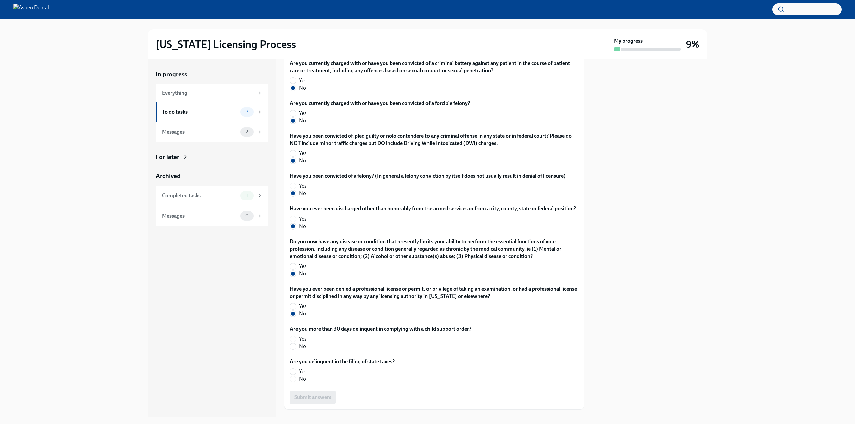
scroll to position [1202, 0]
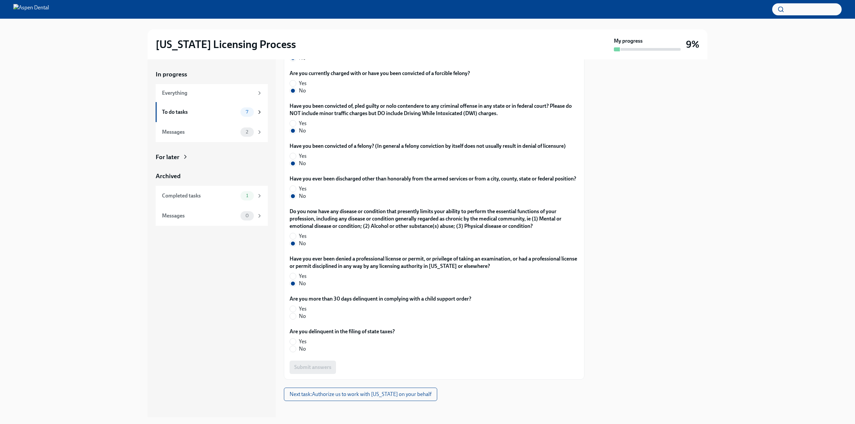
click at [292, 320] on label "No" at bounding box center [377, 316] width 176 height 7
click at [292, 320] on input "No" at bounding box center [293, 317] width 6 height 6
radio input "true"
click at [293, 353] on label "No" at bounding box center [339, 349] width 100 height 7
click at [293, 352] on input "No" at bounding box center [293, 349] width 6 height 6
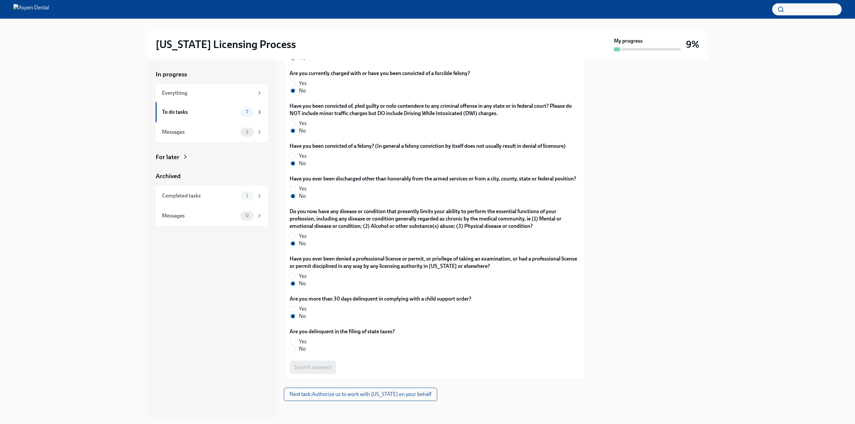
radio input "true"
click at [328, 371] on span "Submit answers" at bounding box center [312, 367] width 37 height 7
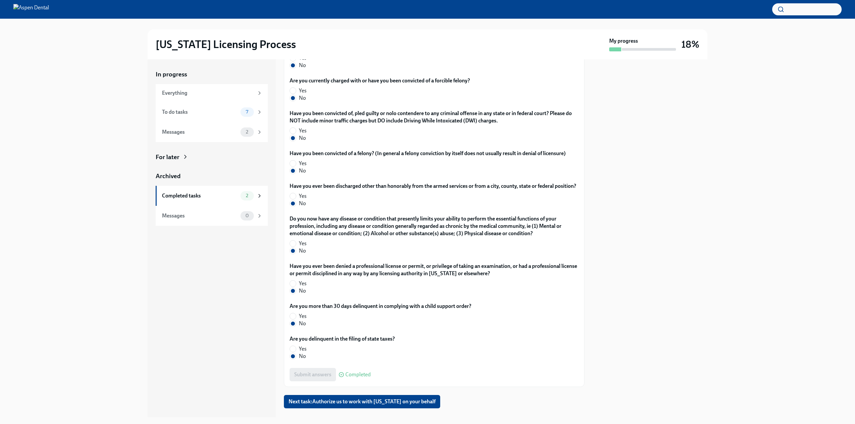
scroll to position [1214, 0]
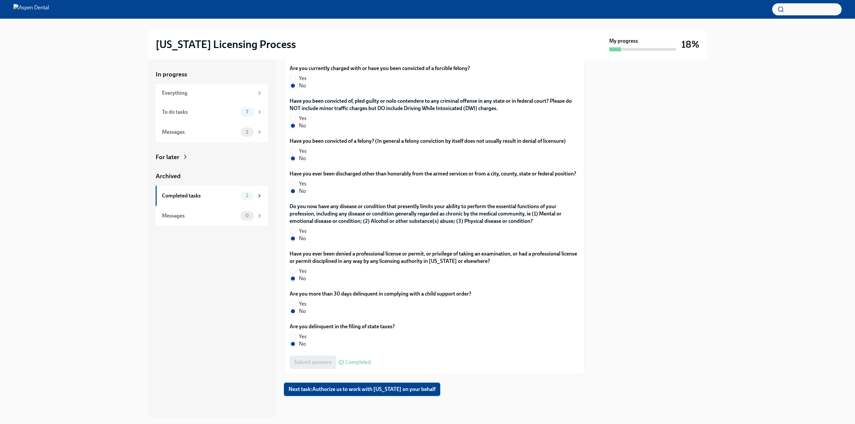
click at [396, 391] on span "Next task : Authorize us to work with [US_STATE] on your behalf" at bounding box center [361, 389] width 147 height 7
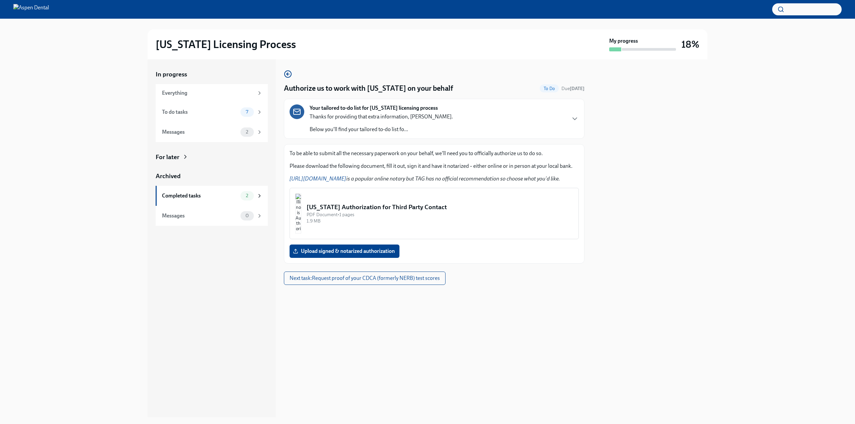
click at [301, 219] on img "button" at bounding box center [298, 214] width 6 height 40
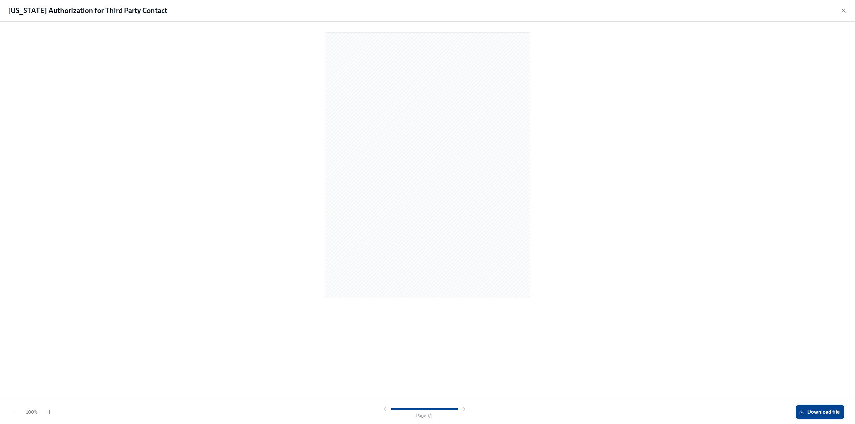
click at [827, 408] on button "Download file" at bounding box center [820, 412] width 48 height 13
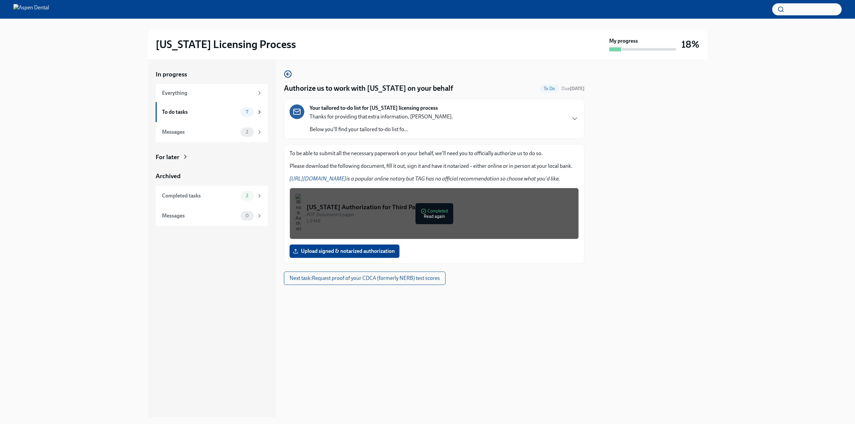
click at [529, 287] on div at bounding box center [434, 295] width 300 height 21
click at [483, 317] on div "Authorize us to work with [US_STATE] on your behalf To Do Due [DATE] Your tailo…" at bounding box center [434, 238] width 300 height 358
click at [338, 179] on link "[URL][DOMAIN_NAME]" at bounding box center [317, 179] width 57 height 6
click at [501, 223] on div "1.9 MB" at bounding box center [439, 221] width 266 height 6
